Goal: Find specific page/section: Find specific page/section

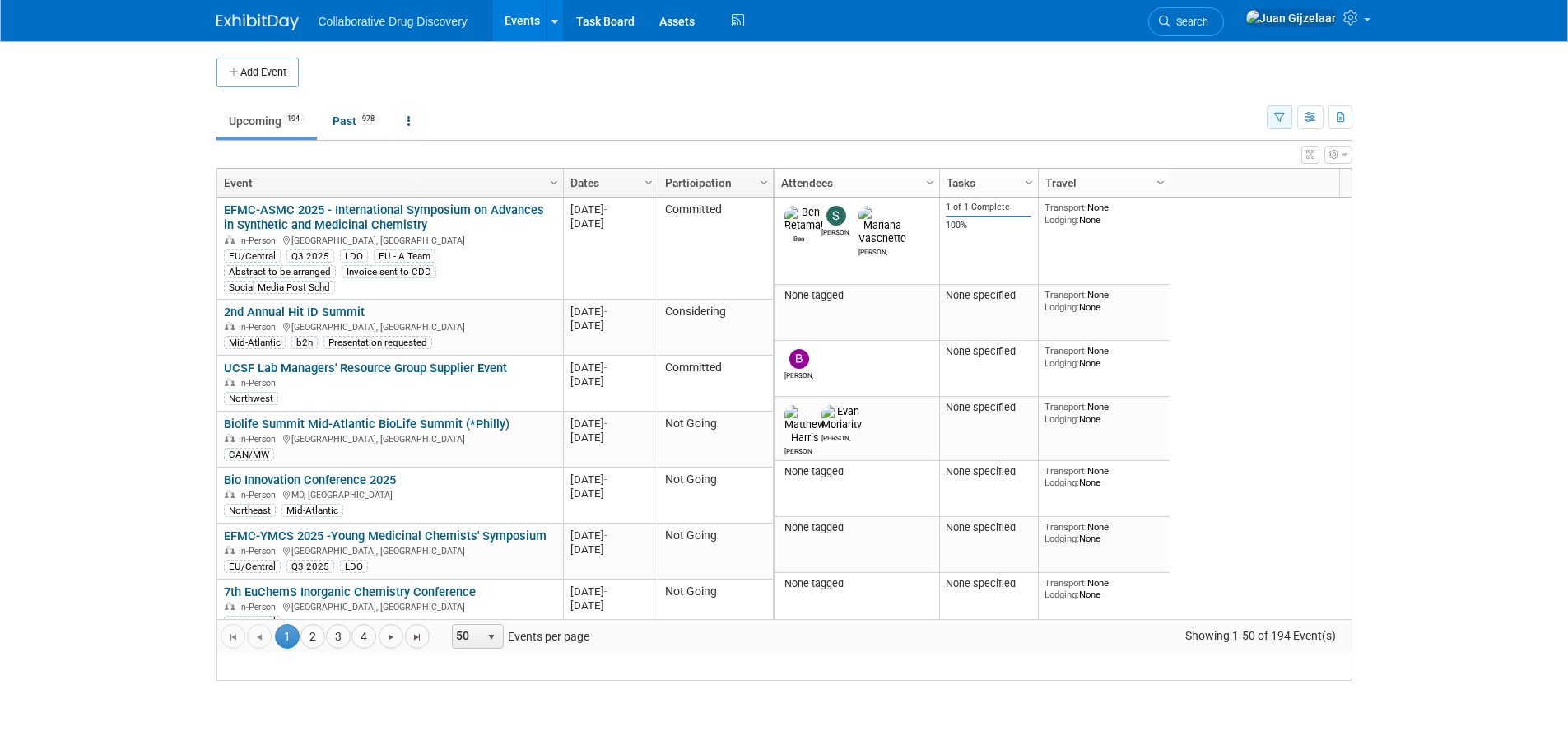
click at [1274, 121] on icon "button" at bounding box center [1280, 119] width 11 height 11
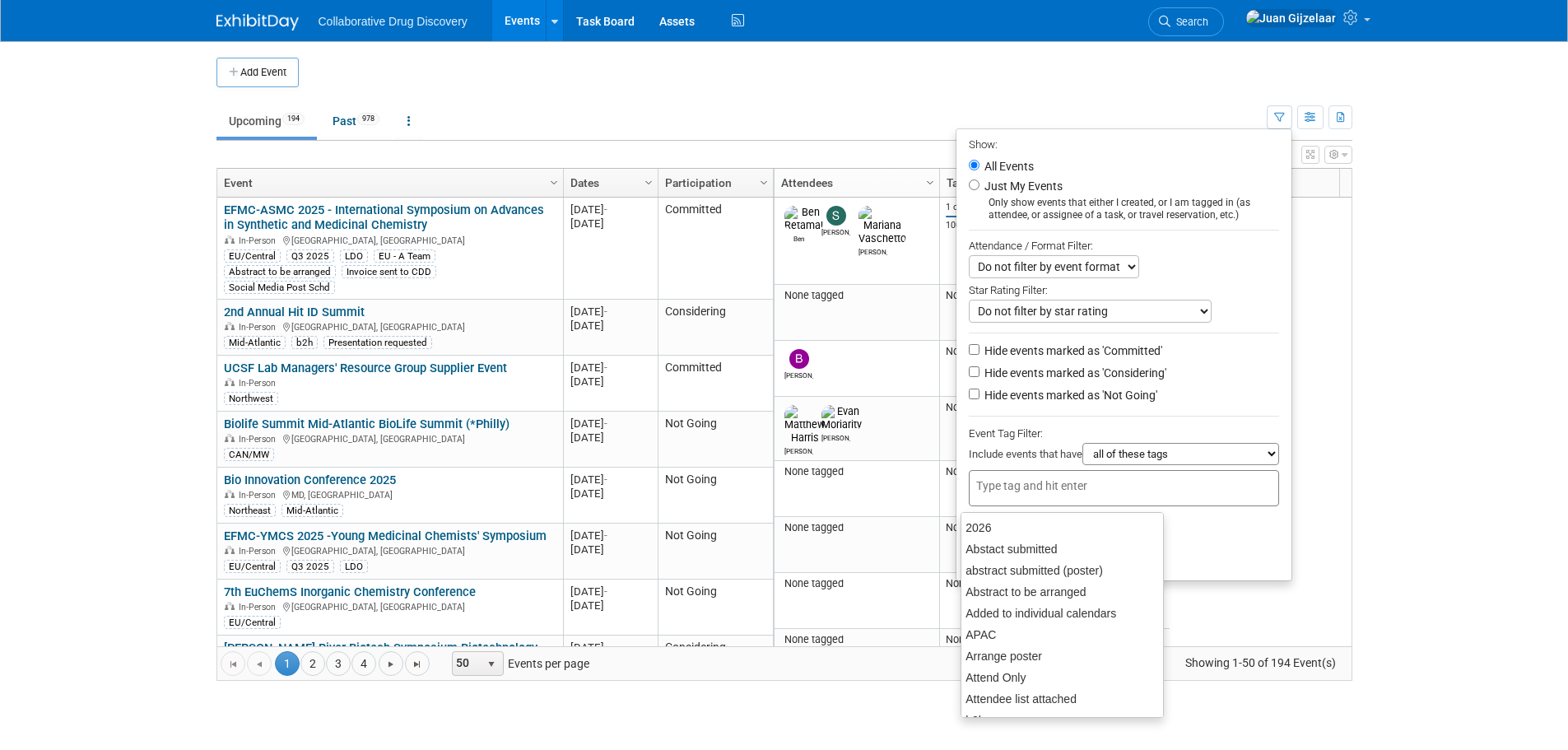
click at [1072, 494] on input "text" at bounding box center [1042, 486] width 132 height 16
type input "can"
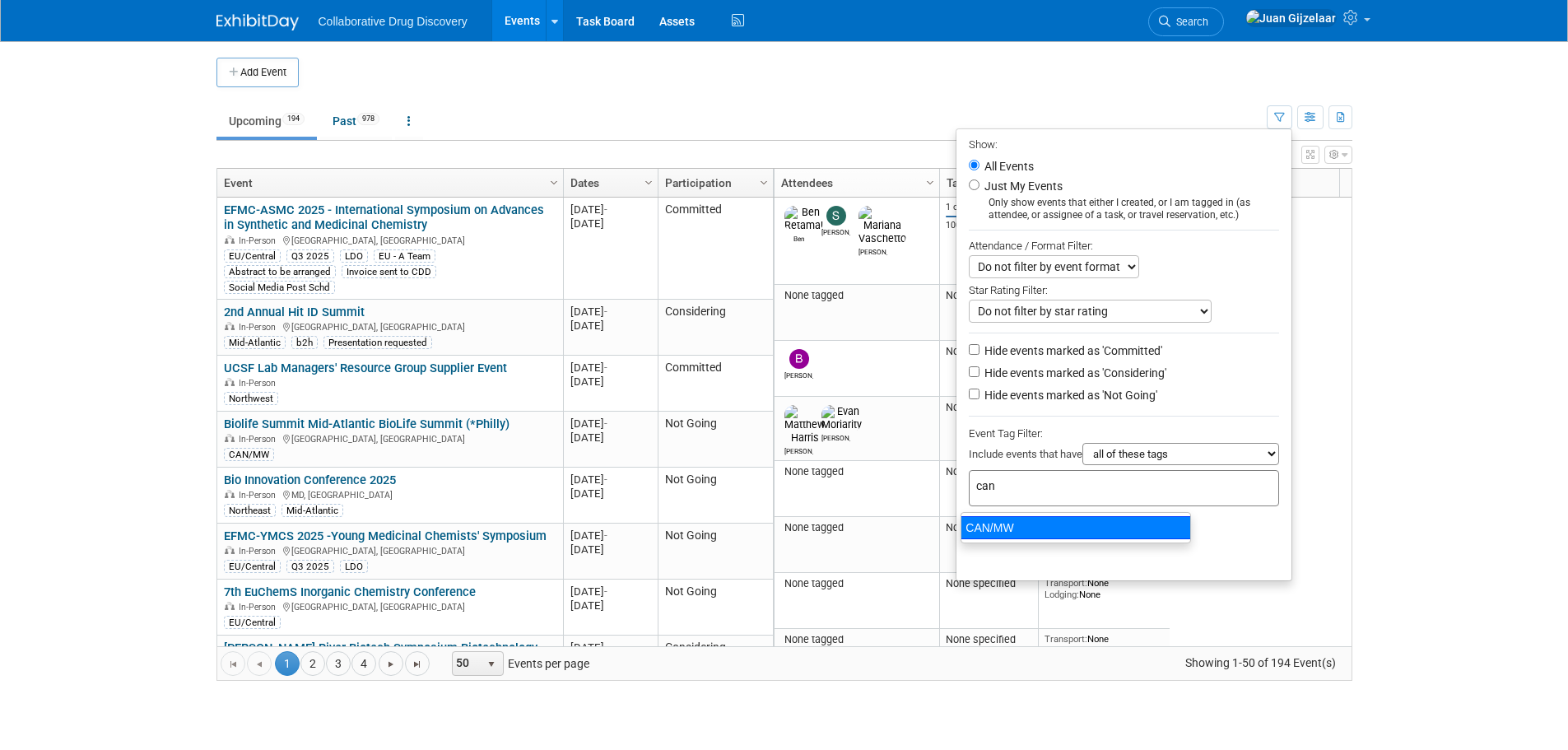
click at [1052, 529] on div "CAN/MW" at bounding box center [1075, 527] width 231 height 23
type input "CAN/MW"
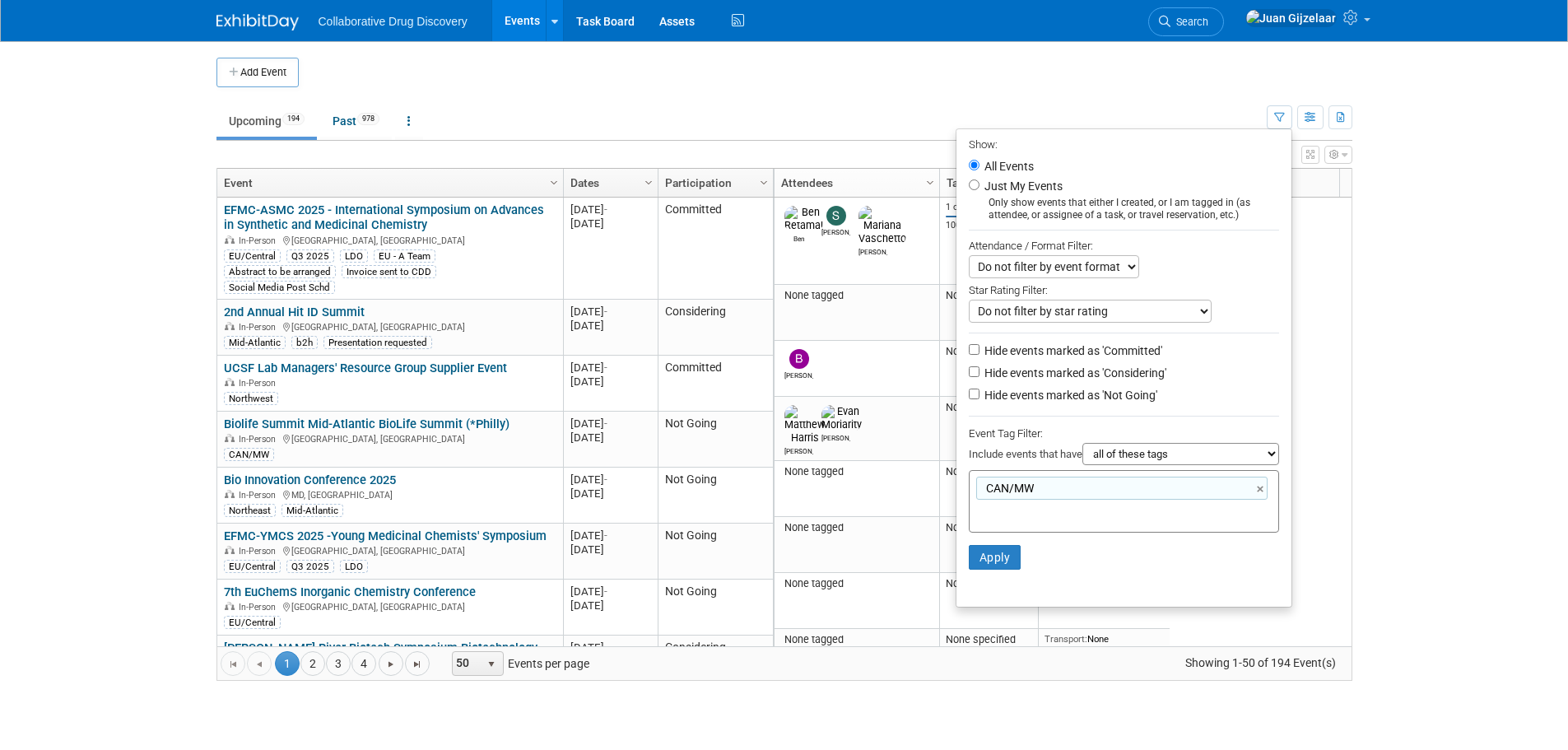
click at [959, 403] on li "Hide events marked as 'Not Going'" at bounding box center [1123, 396] width 335 height 23
click at [968, 398] on input "Hide events marked as 'Not Going'" at bounding box center [974, 394] width 11 height 11
checkbox input "true"
click at [990, 570] on button "Apply" at bounding box center [995, 556] width 52 height 24
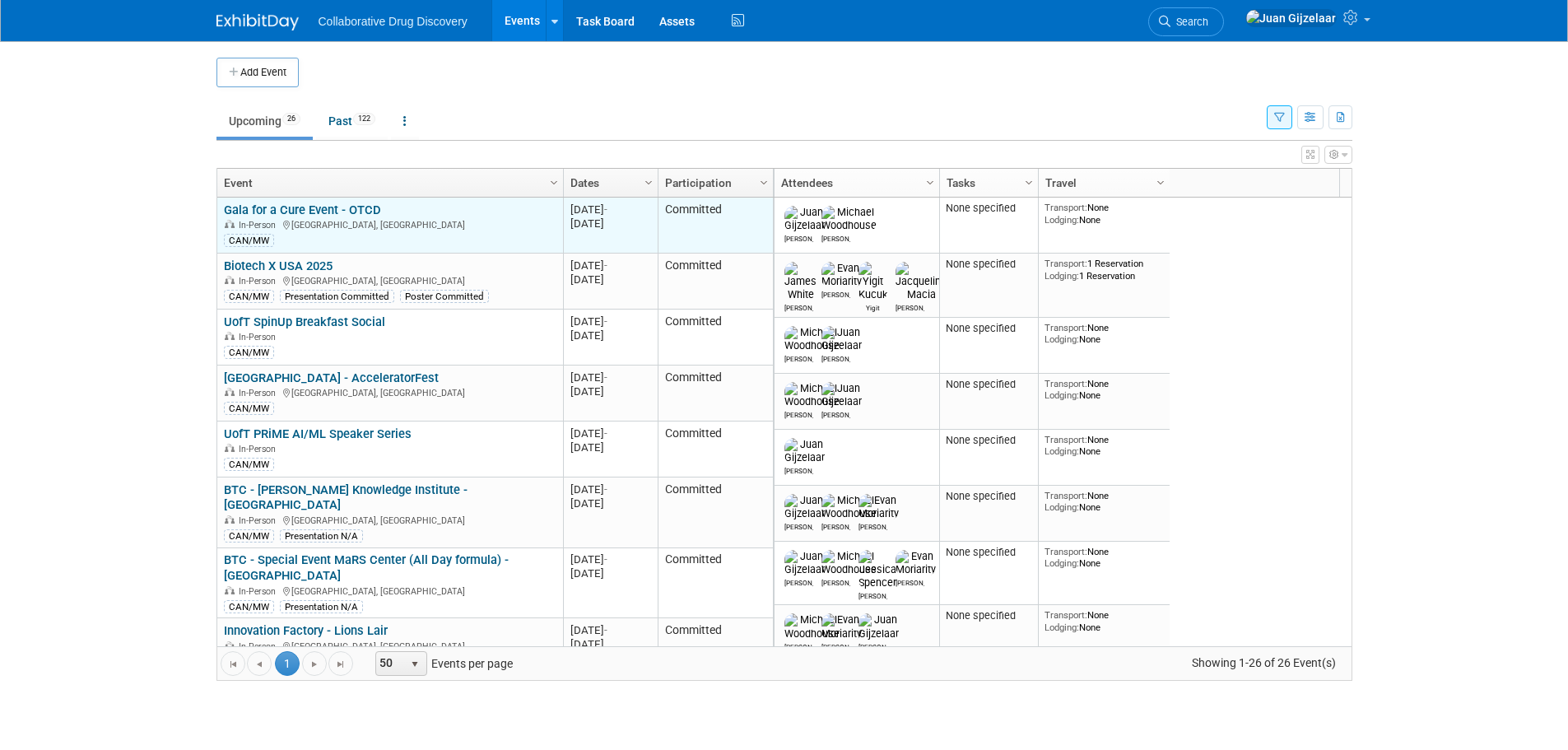
click at [352, 208] on link "Gala for a Cure Event - OTCD" at bounding box center [303, 210] width 157 height 14
